Goal: Information Seeking & Learning: Learn about a topic

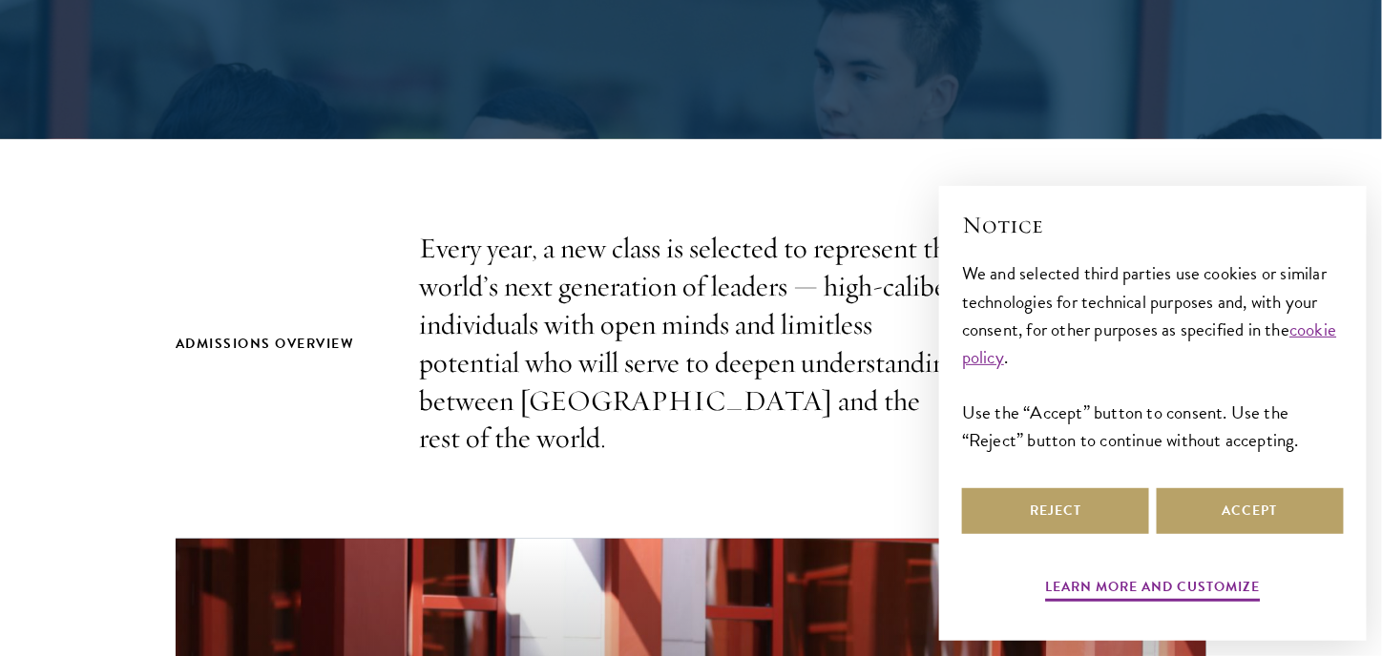
scroll to position [458, 0]
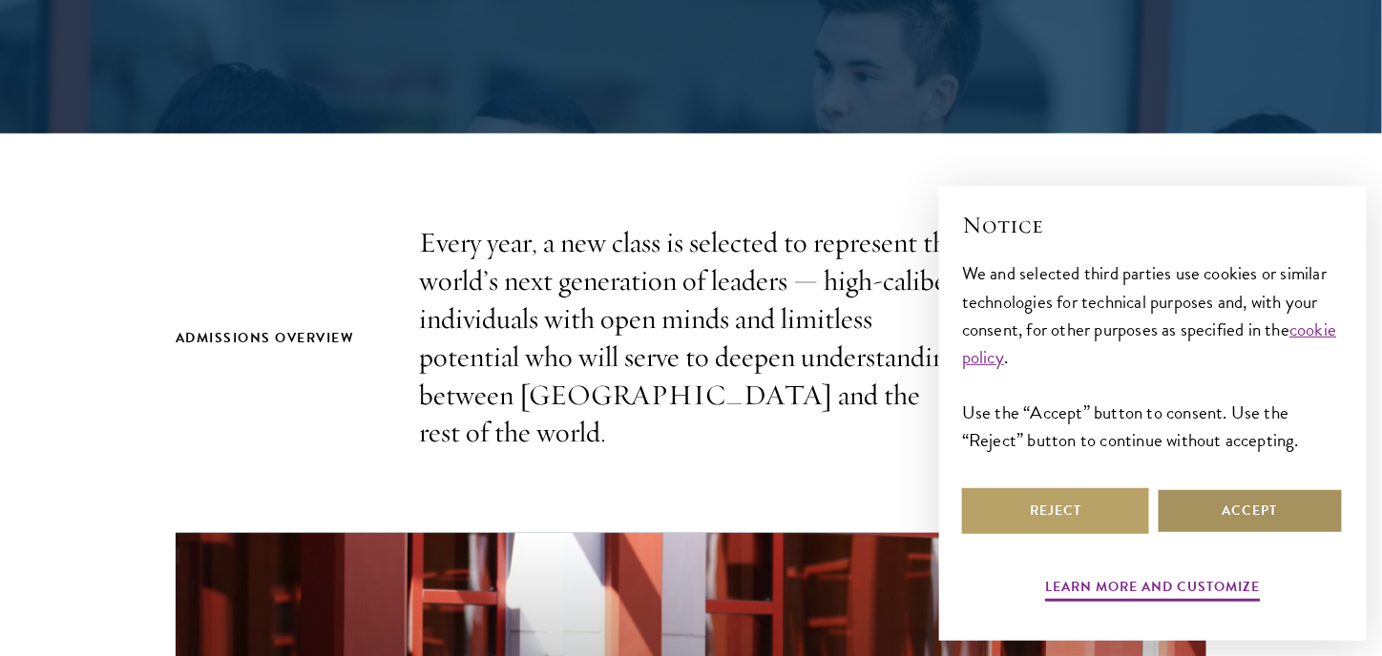
click at [1240, 521] on button "Accept" at bounding box center [1249, 512] width 187 height 46
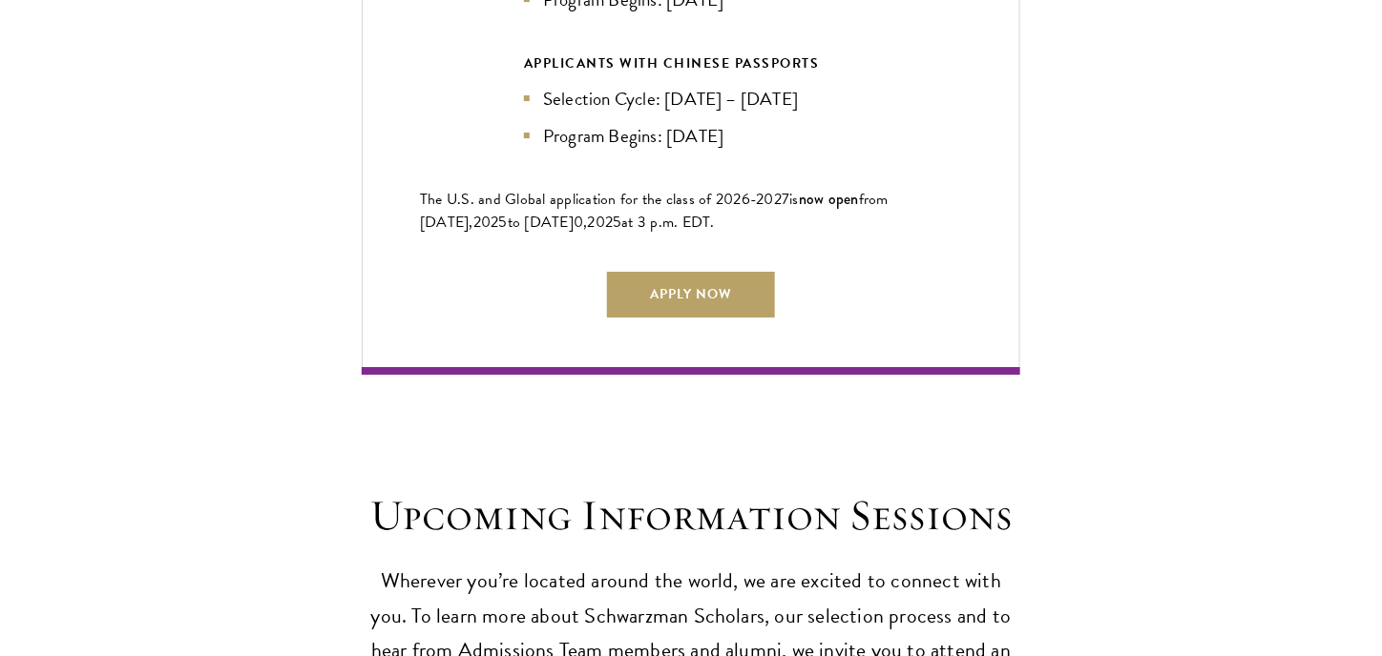
scroll to position [4554, 0]
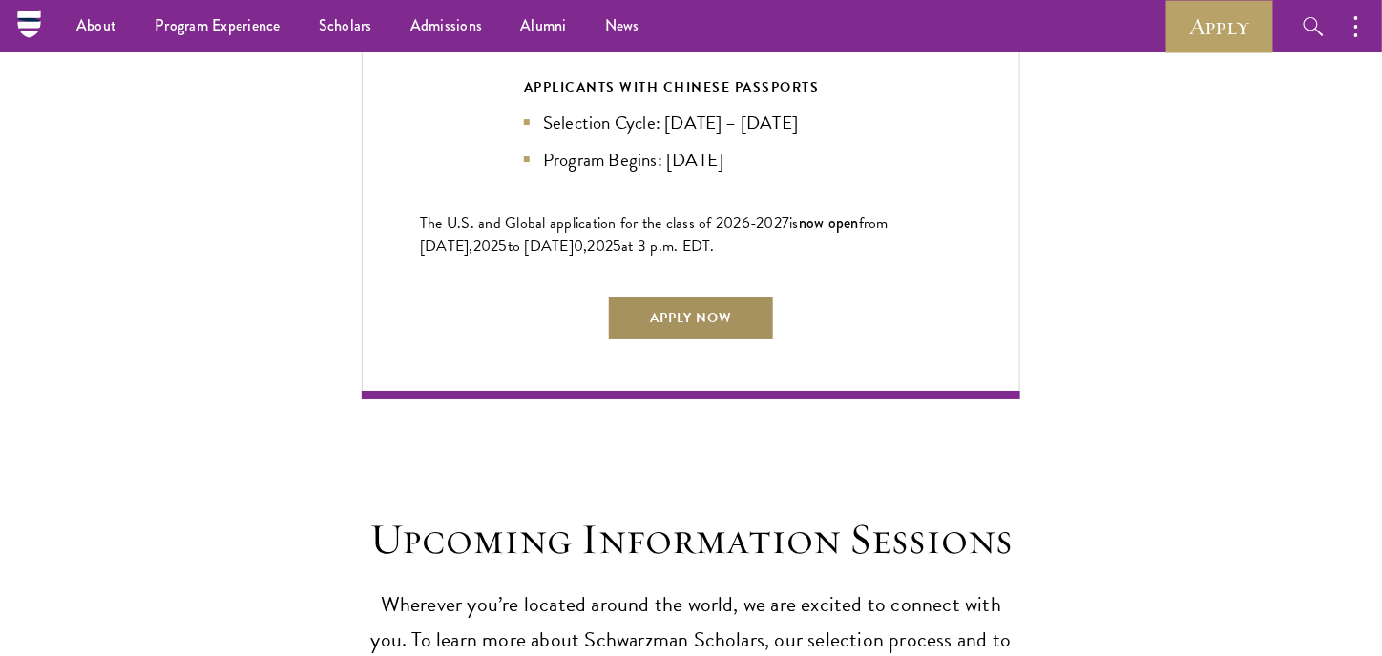
click at [681, 308] on link "Apply Now" at bounding box center [691, 319] width 168 height 46
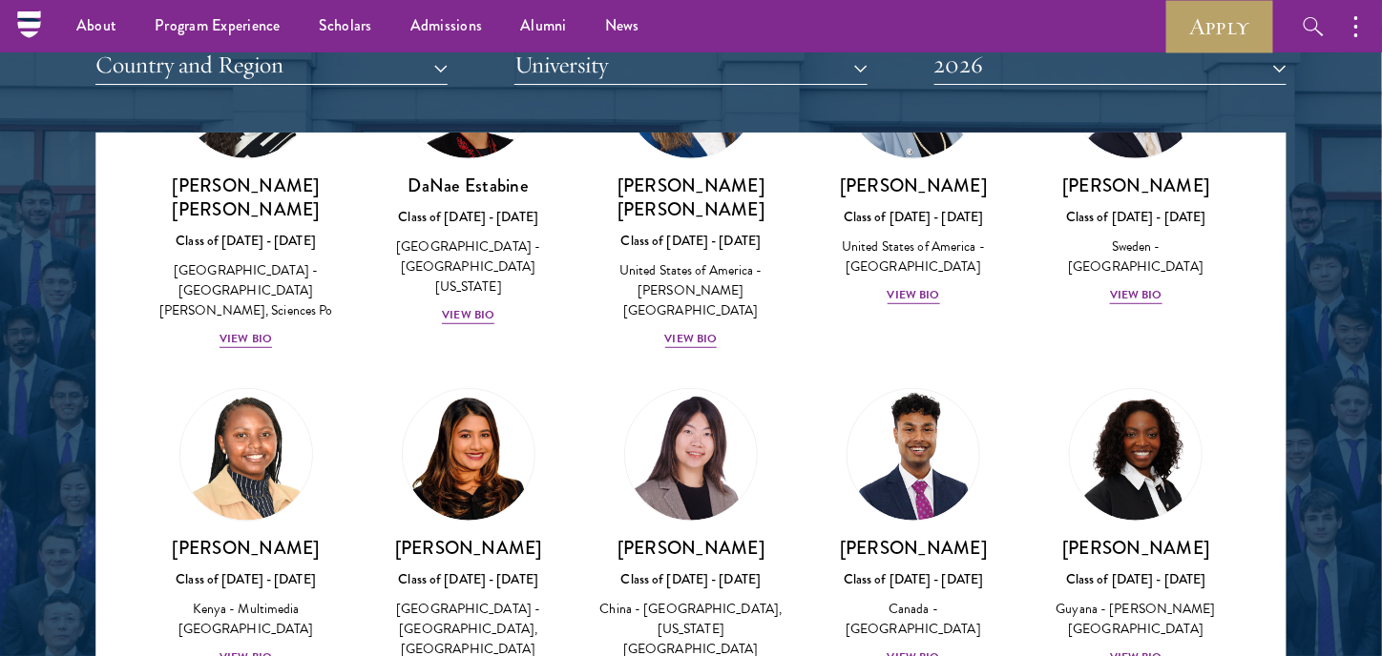
scroll to position [2787, 0]
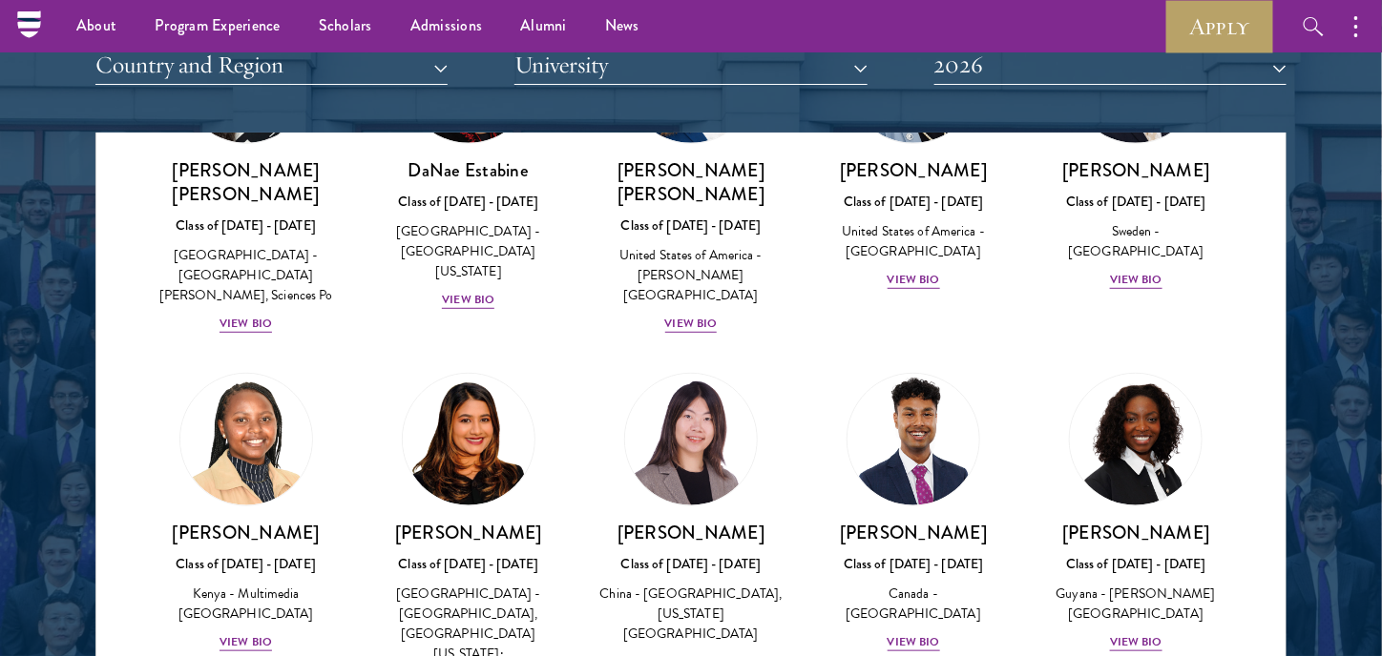
click at [1319, 190] on div at bounding box center [691, 219] width 1382 height 1161
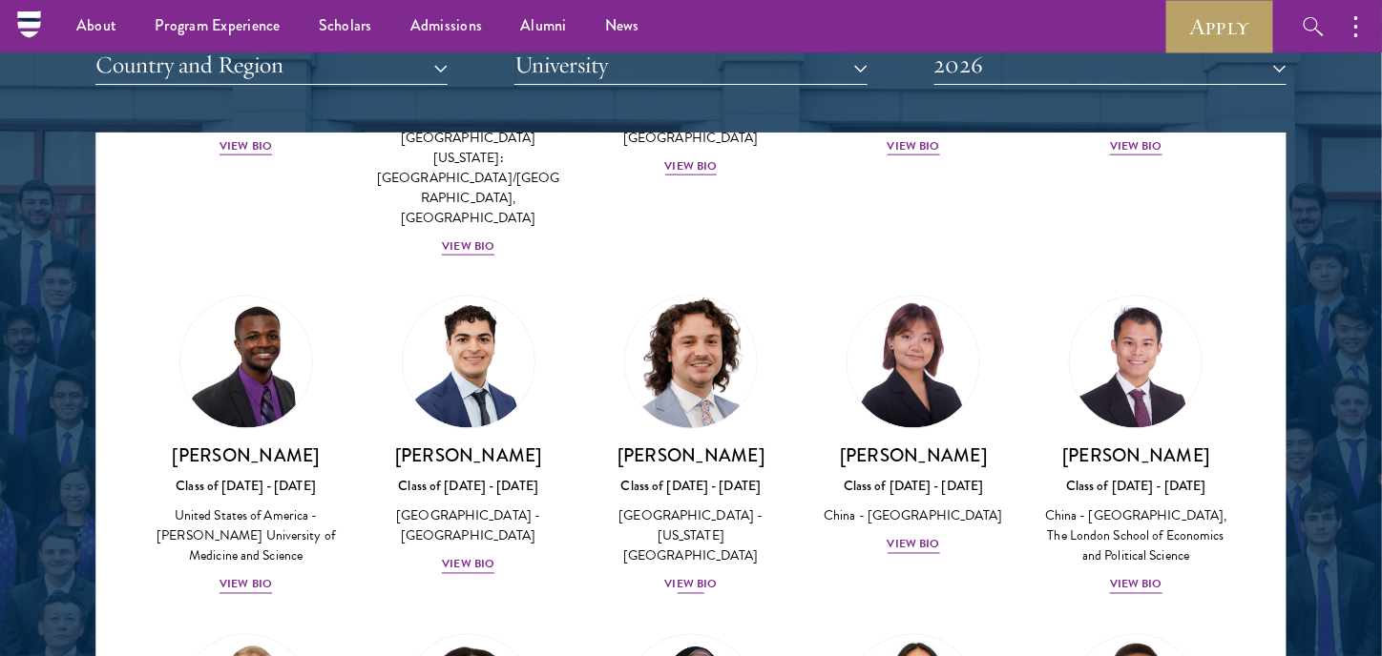
scroll to position [3139, 0]
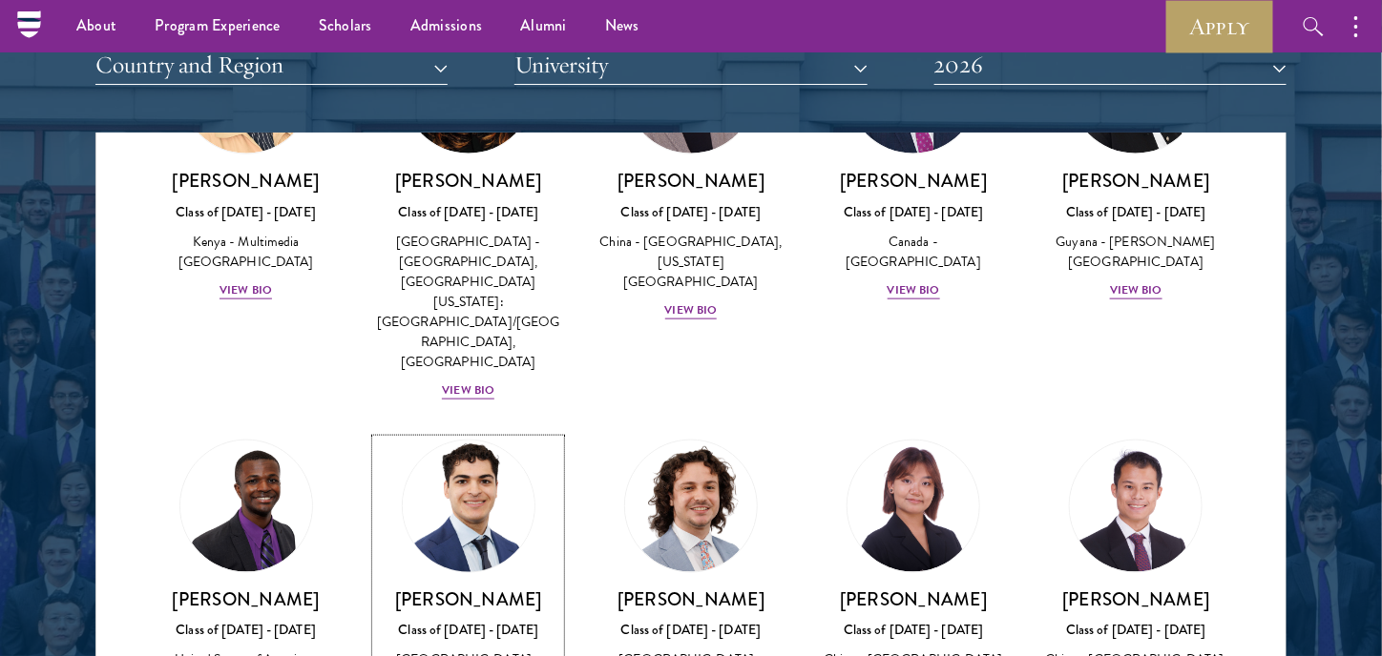
click at [462, 434] on img at bounding box center [468, 506] width 145 height 145
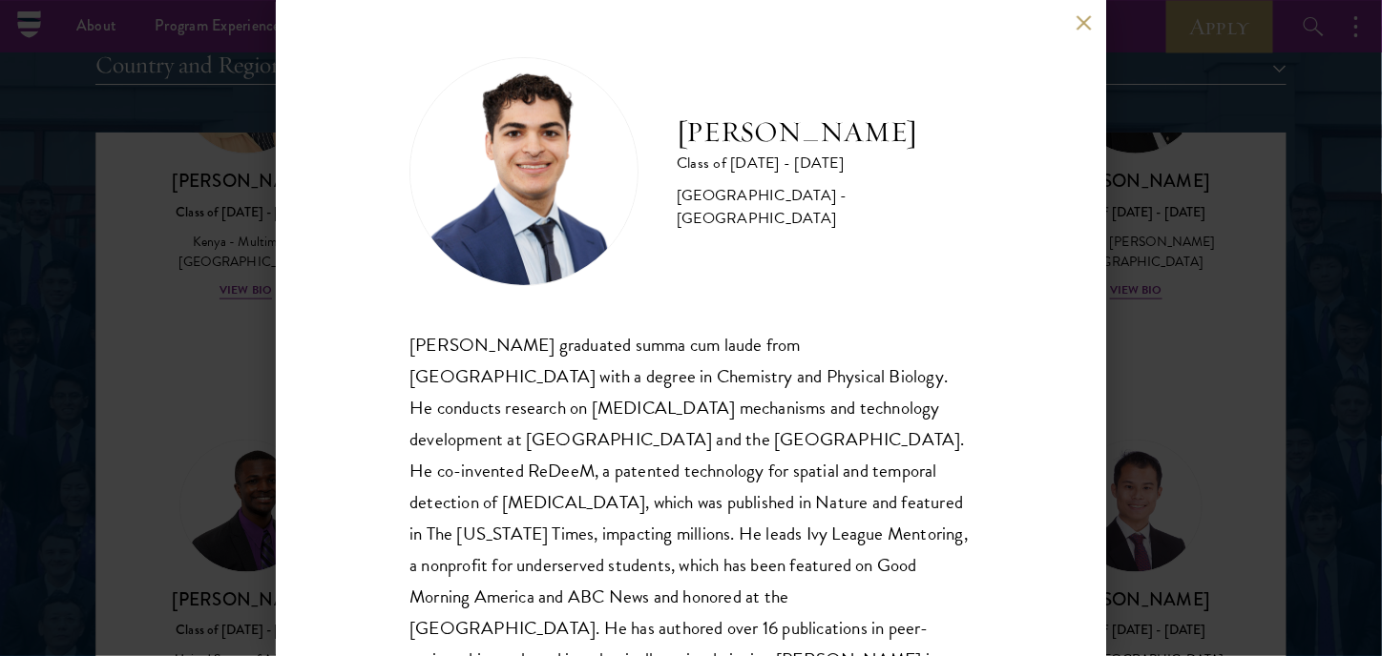
click at [1080, 25] on button at bounding box center [1083, 22] width 16 height 16
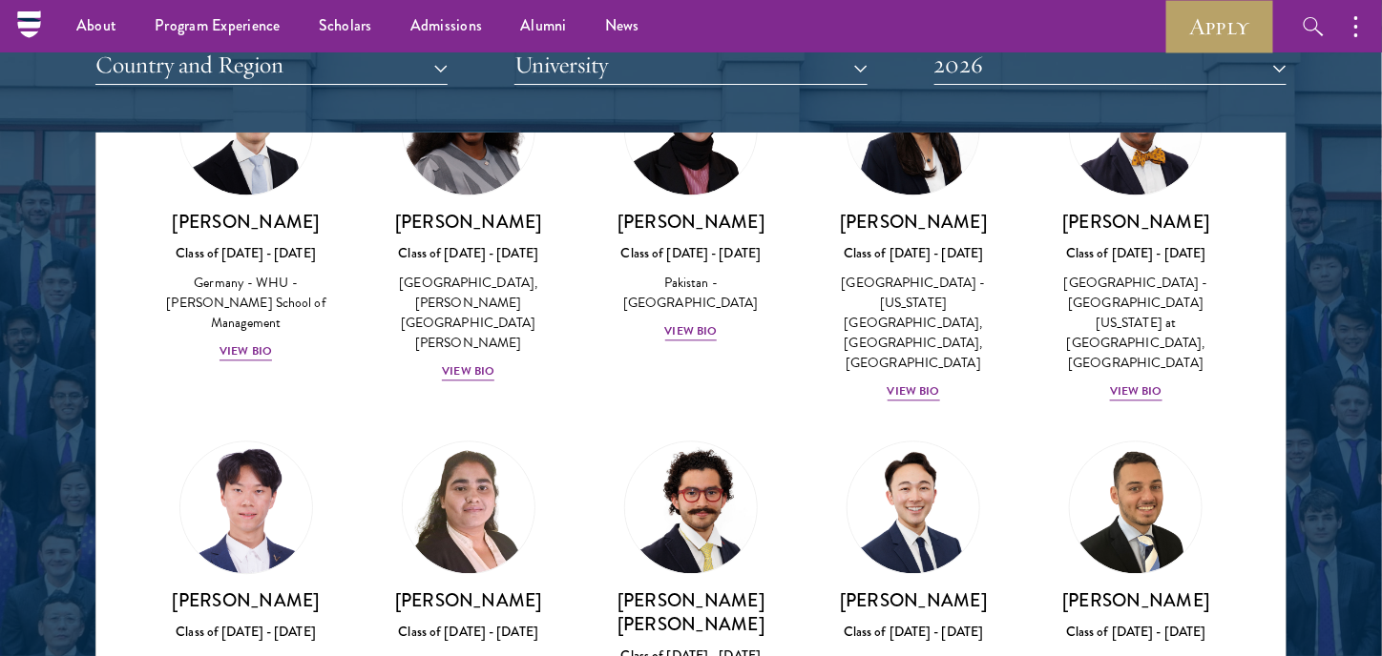
scroll to position [4076, 0]
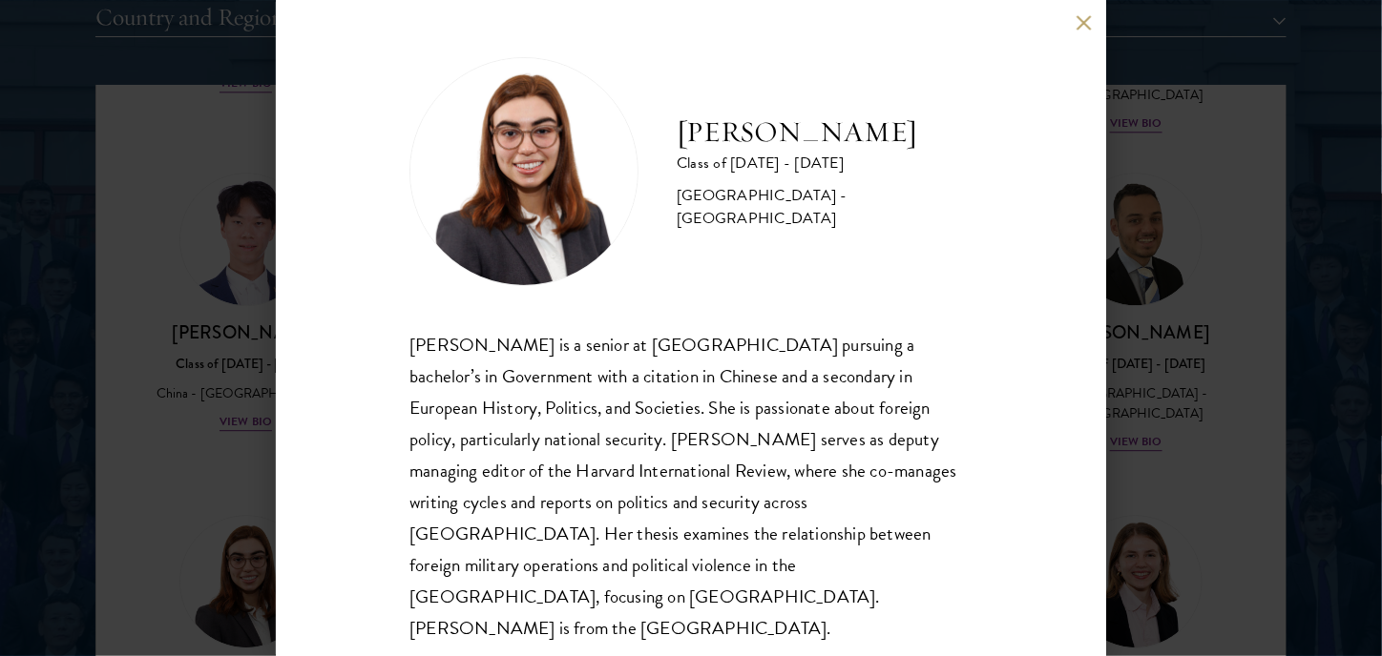
scroll to position [2450, 0]
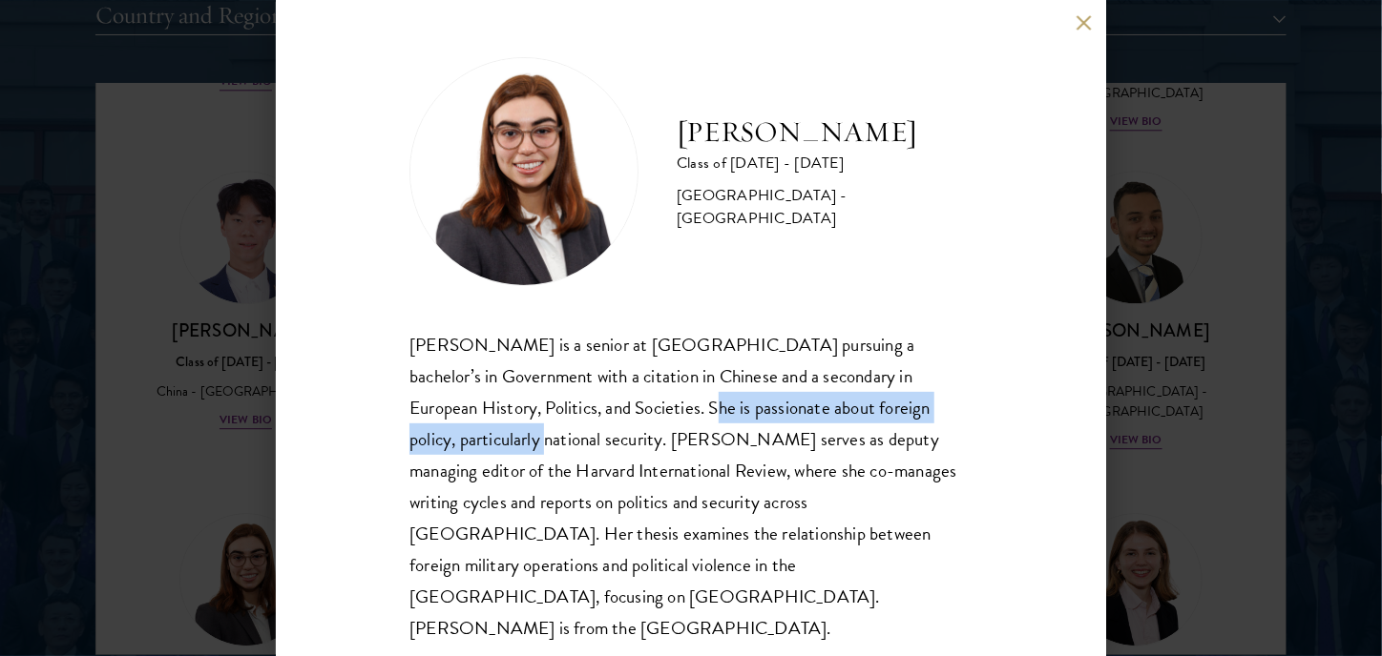
drag, startPoint x: 576, startPoint y: 413, endPoint x: 952, endPoint y: 416, distance: 375.9
click at [952, 416] on div "[PERSON_NAME] is a senior at [GEOGRAPHIC_DATA] pursuing a bachelor’s in Governm…" at bounding box center [690, 486] width 563 height 315
copy div "She is passionate about foreign policy, particularly"
click at [952, 416] on div "[PERSON_NAME] is a senior at [GEOGRAPHIC_DATA] pursuing a bachelor’s in Governm…" at bounding box center [690, 486] width 563 height 315
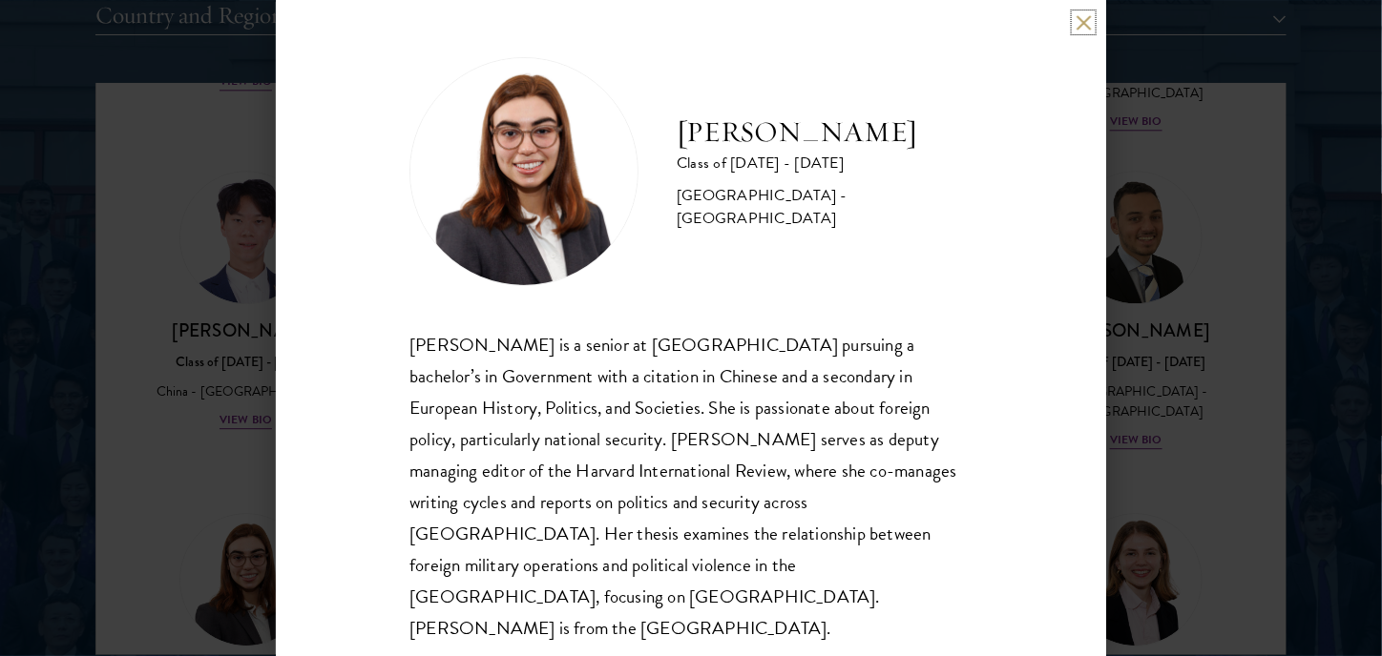
click at [1078, 31] on button at bounding box center [1083, 22] width 16 height 16
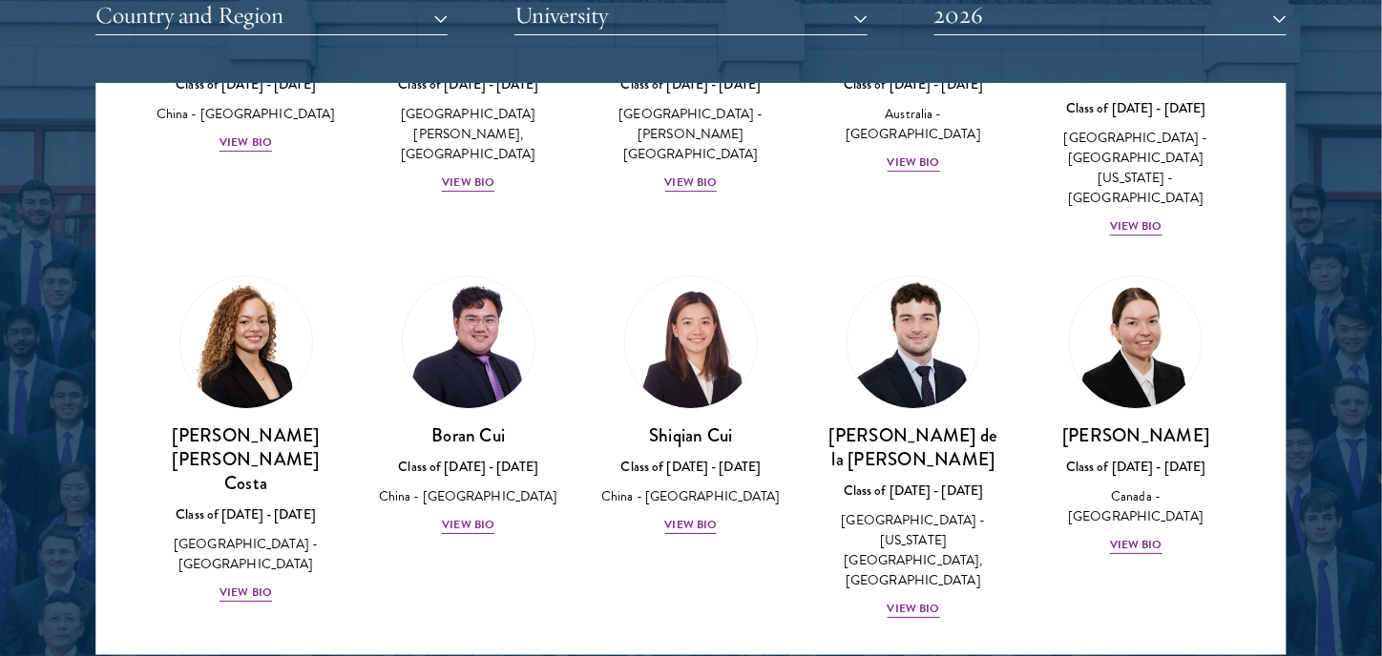
scroll to position [1782, 0]
